Goal: Information Seeking & Learning: Compare options

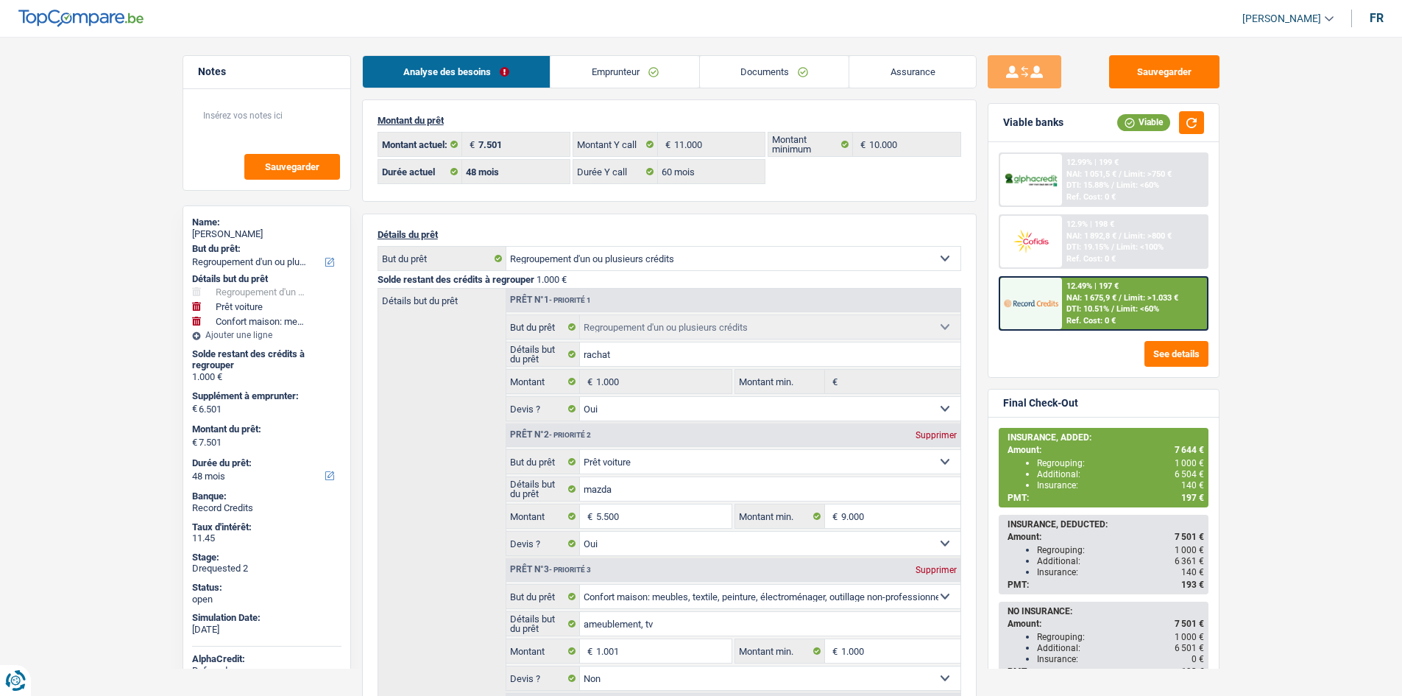
select select "refinancing"
select select "car"
select select "household"
select select "48"
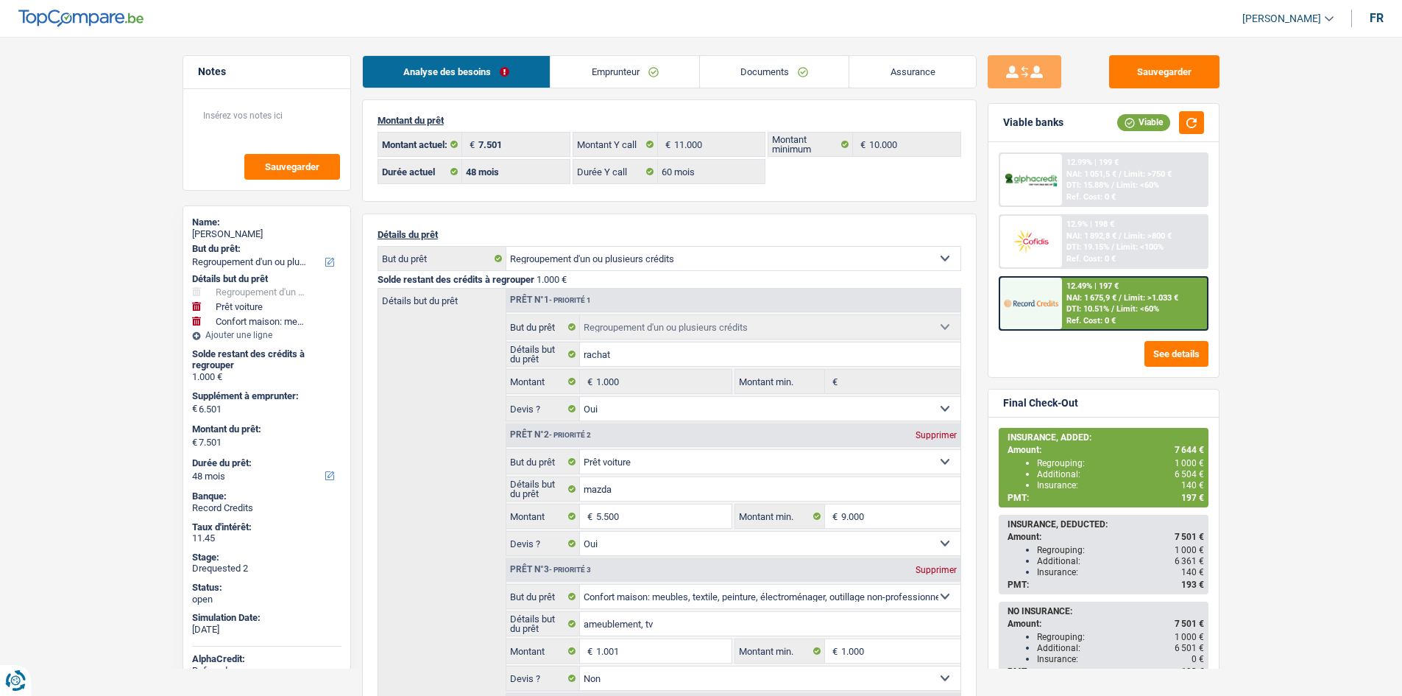
select select "48"
select select "60"
select select "refinancing"
select select "yes"
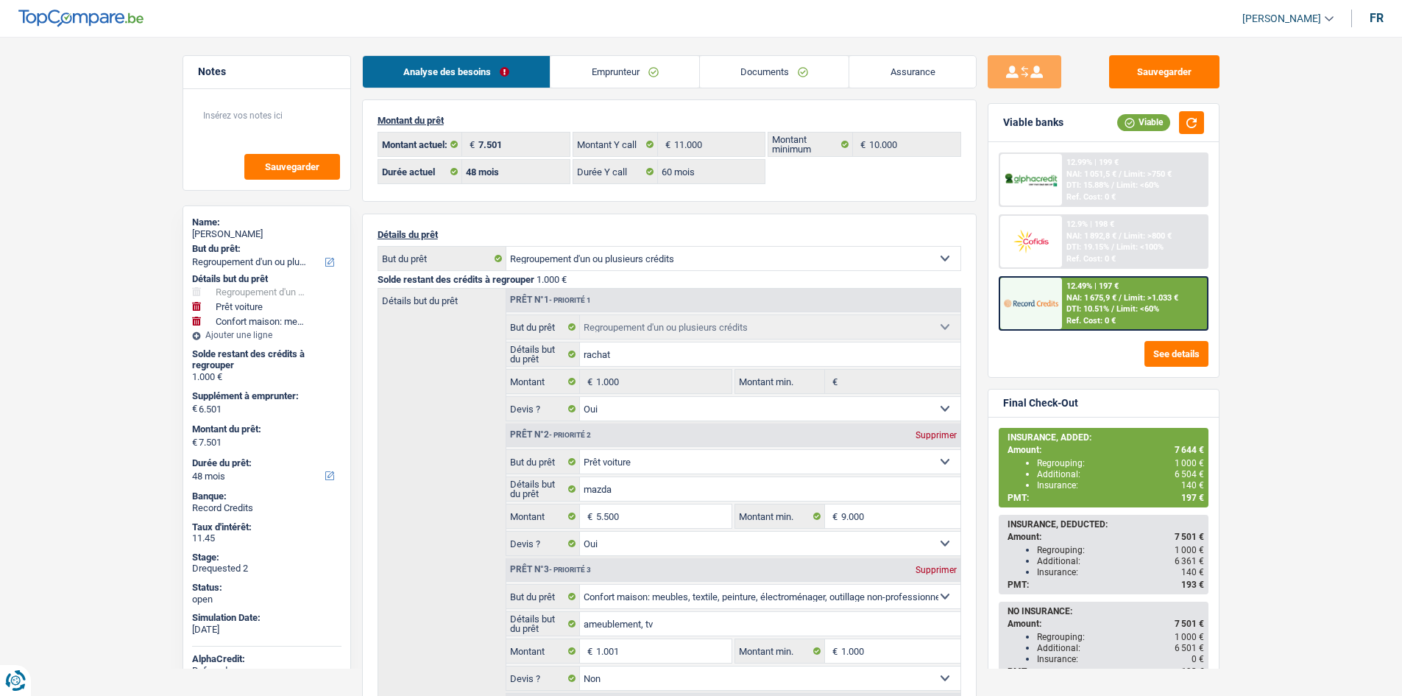
select select "car"
select select "yes"
select select "household"
select select "false"
select select "48"
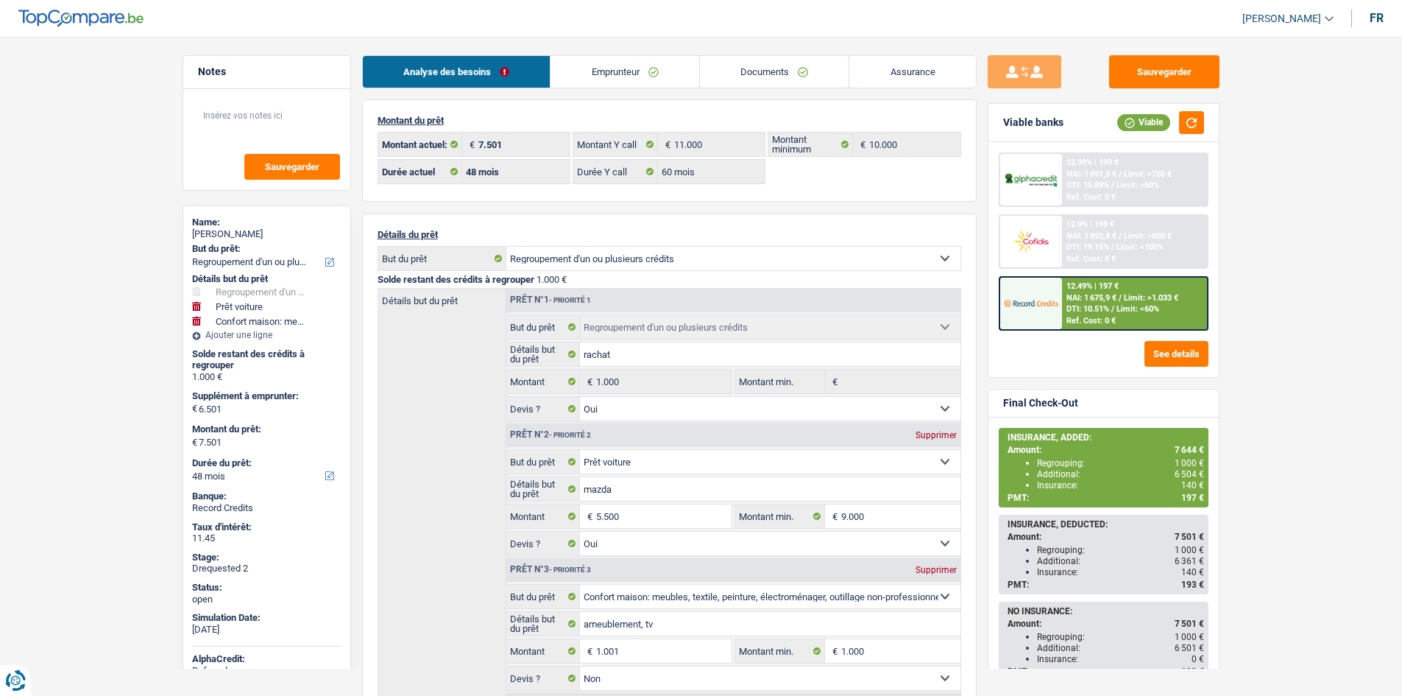
click at [921, 81] on link "Assurance" at bounding box center [912, 72] width 127 height 32
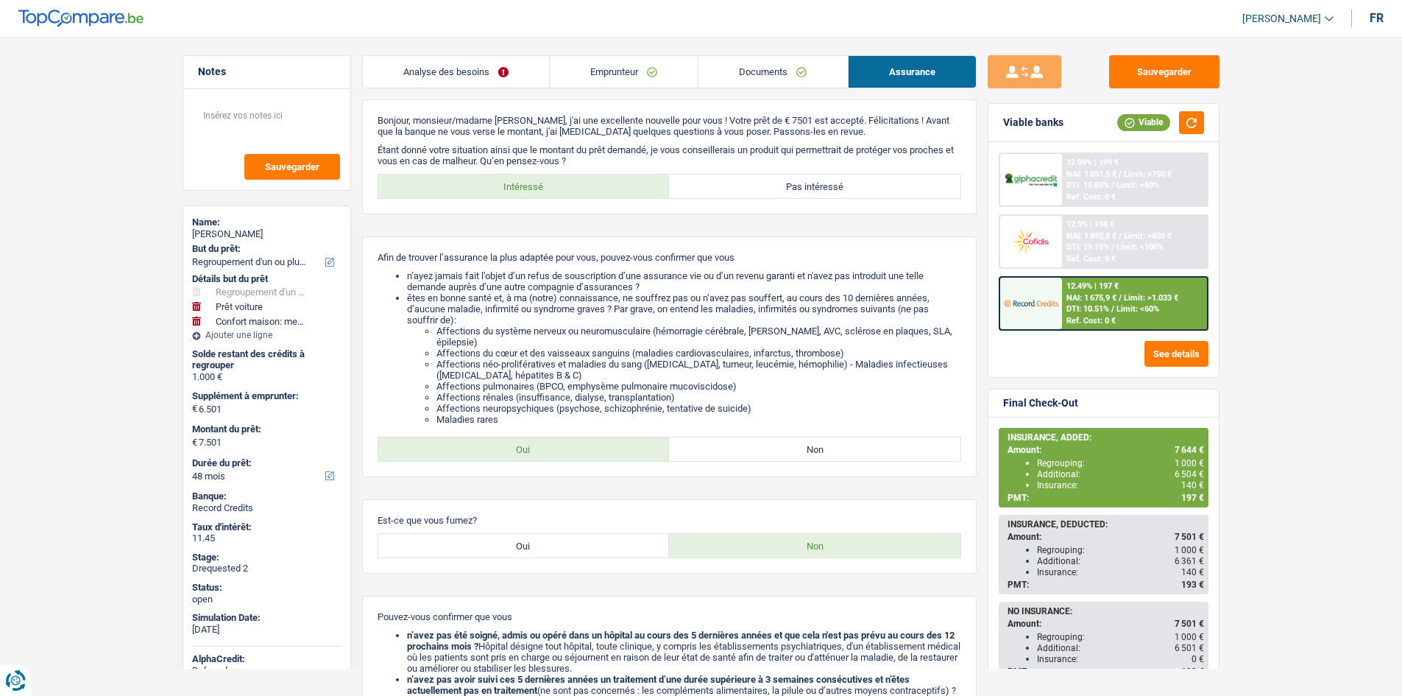
click at [445, 73] on link "Analyse des besoins" at bounding box center [456, 72] width 186 height 32
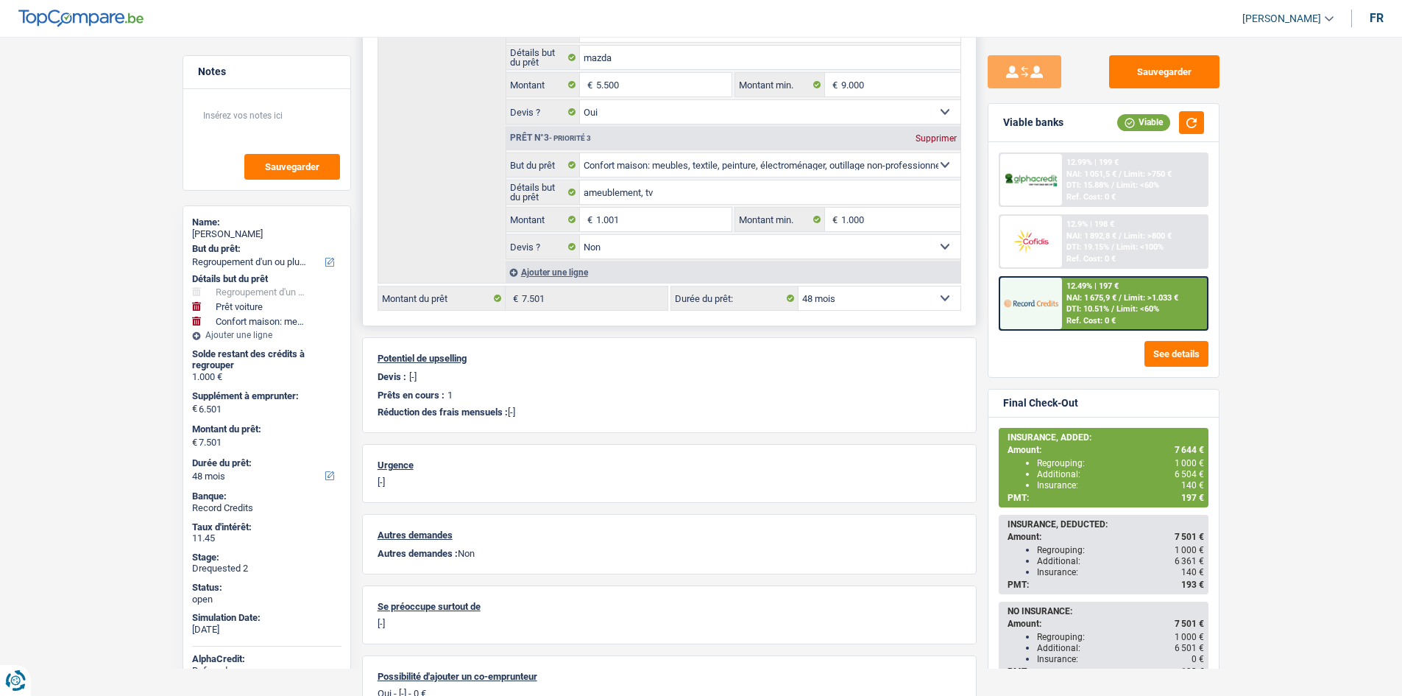
scroll to position [442, 0]
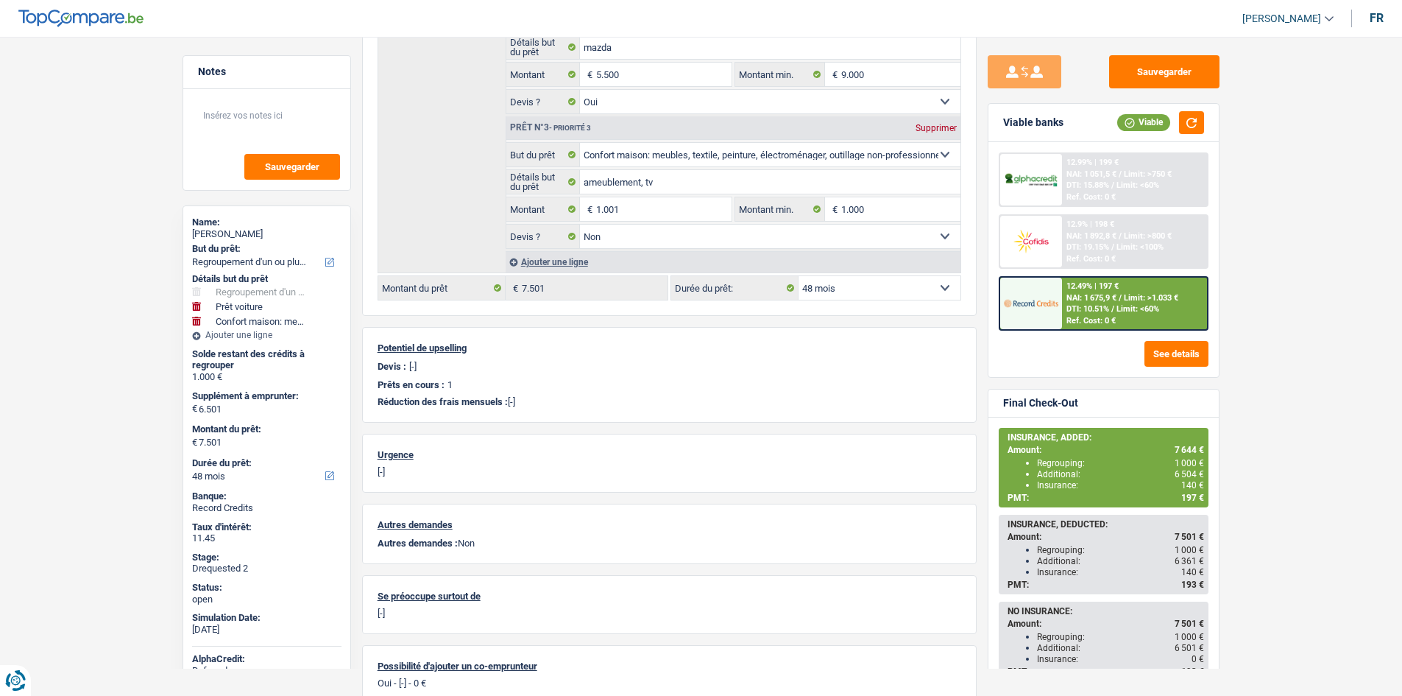
click at [1187, 493] on span "197 €" at bounding box center [1192, 497] width 23 height 10
click at [1264, 456] on main "Notes Sauvegarder Name: [PERSON_NAME] But du prêt: Confort maison: meubles, tex…" at bounding box center [701, 164] width 1402 height 1168
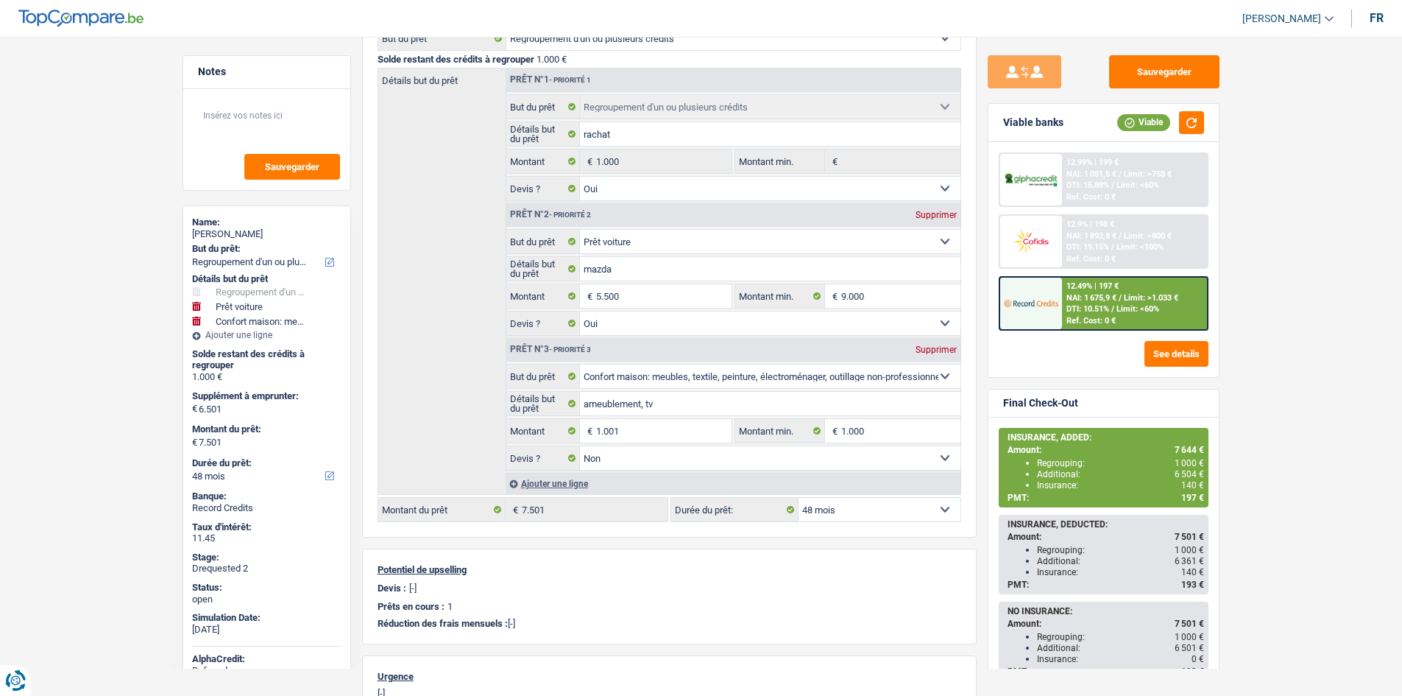
scroll to position [0, 0]
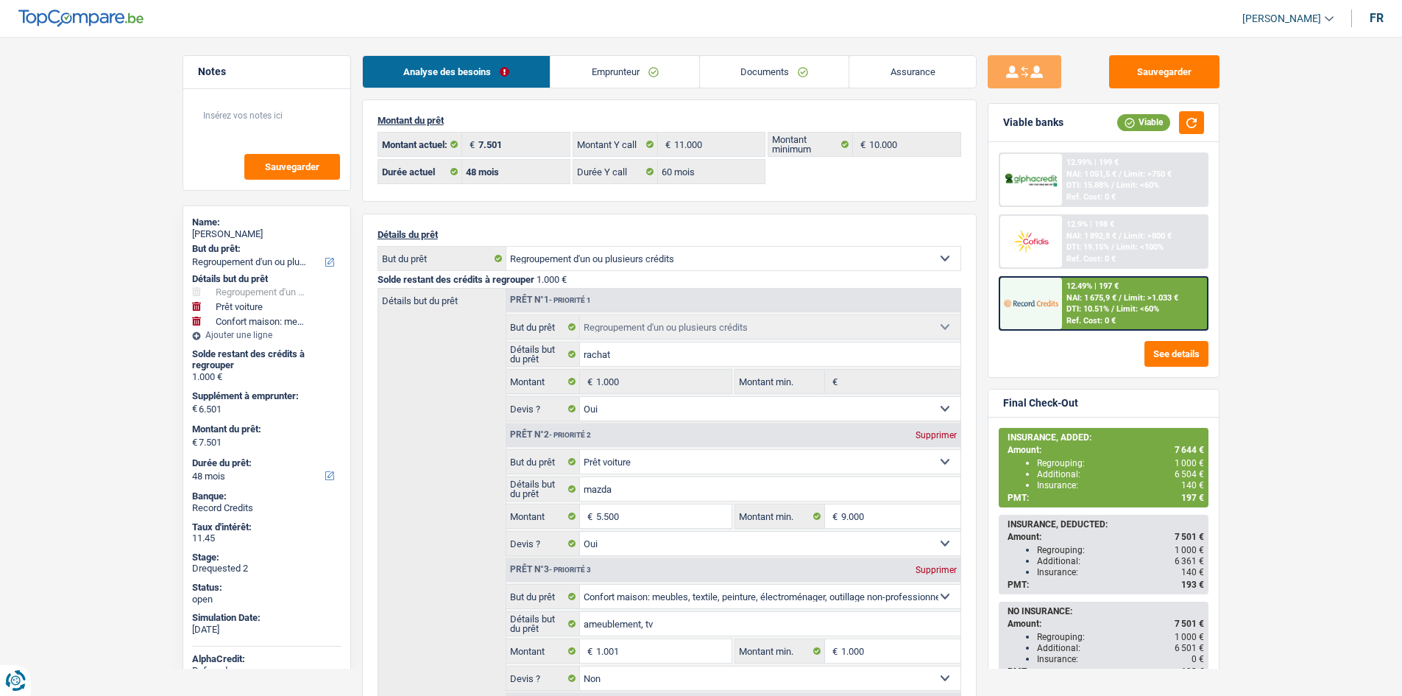
click at [1087, 303] on div "12.49% | 197 € NAI: 1 675,9 € / Limit: >1.033 € DTI: 10.51% / Limit: <60% Ref. …" at bounding box center [1134, 303] width 145 height 52
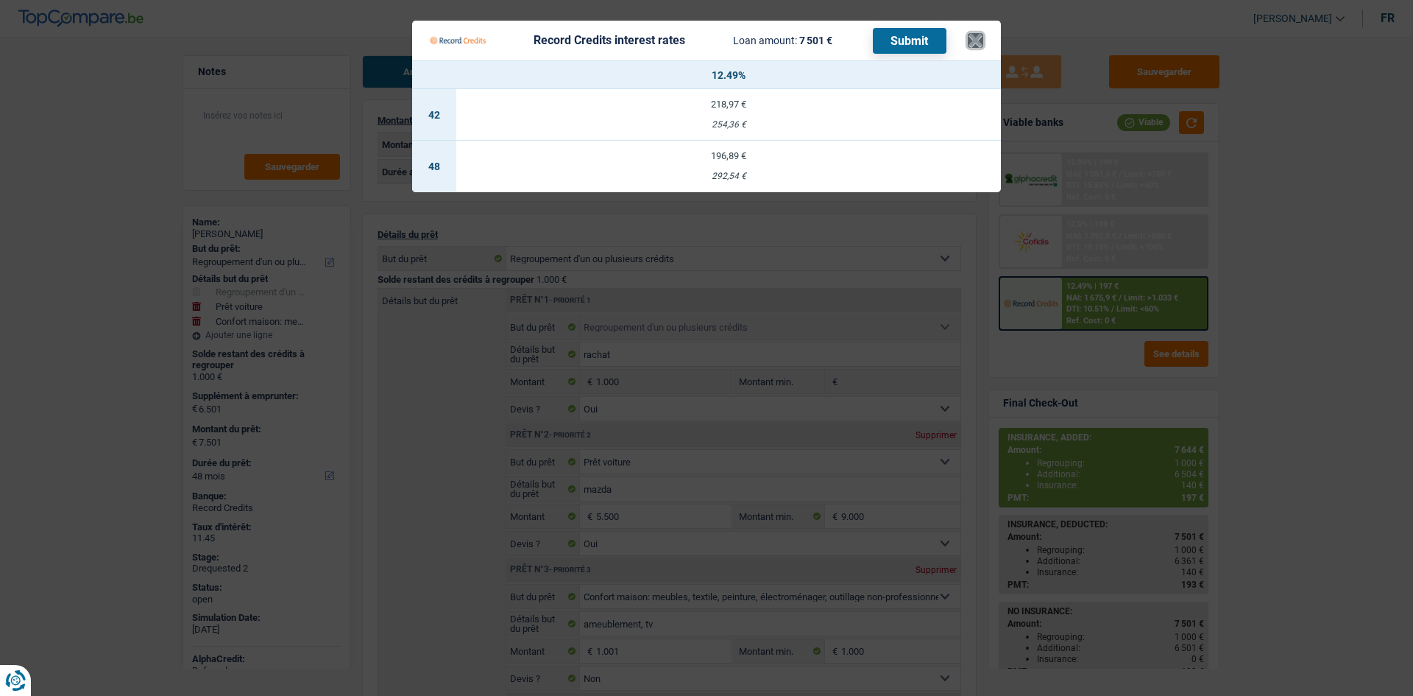
click at [979, 40] on button "×" at bounding box center [975, 40] width 15 height 15
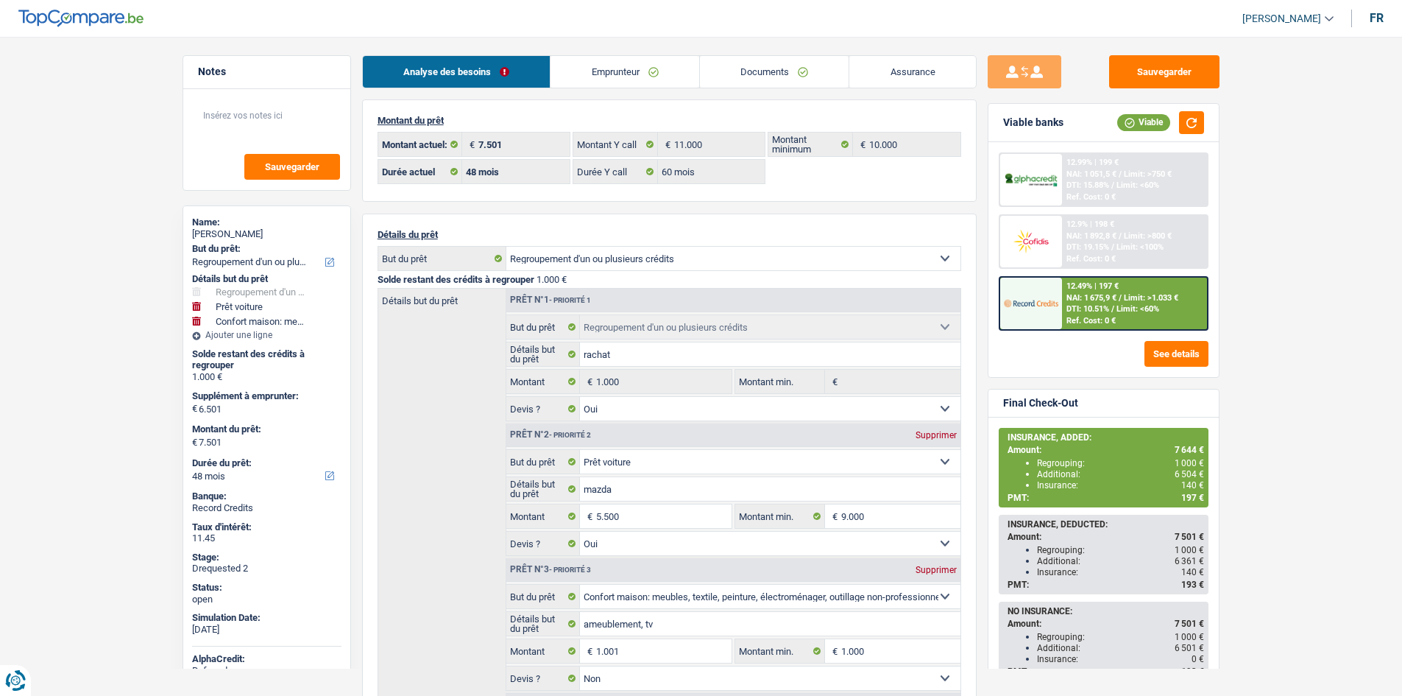
click at [1351, 256] on main "Notes Sauvegarder Name: [PERSON_NAME] But du prêt: Confort maison: meubles, tex…" at bounding box center [701, 606] width 1402 height 1168
click at [1145, 295] on span "Limit: >1.033 €" at bounding box center [1151, 298] width 54 height 10
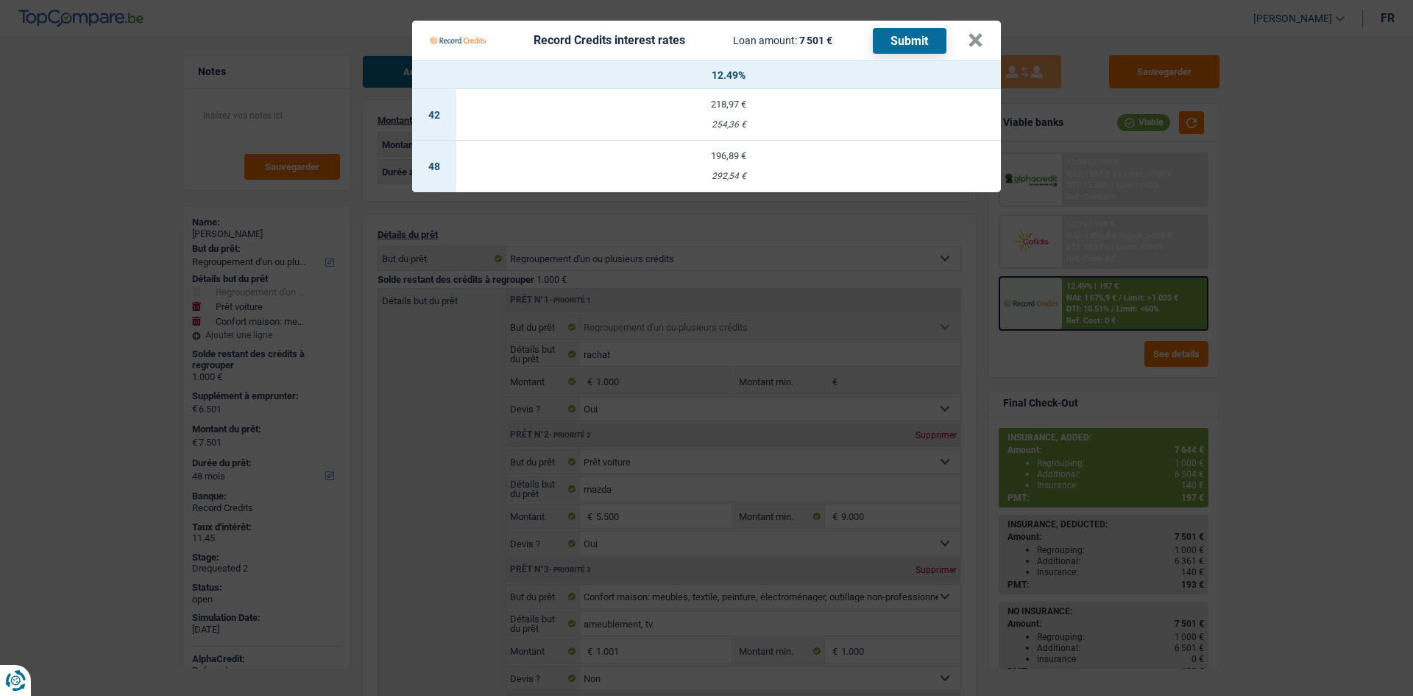
click at [1273, 329] on Credits "Record Credits interest rates Loan amount: 7 501 € Submit × 12.49% 42 218,97 € …" at bounding box center [706, 348] width 1413 height 696
